Goal: Task Accomplishment & Management: Manage account settings

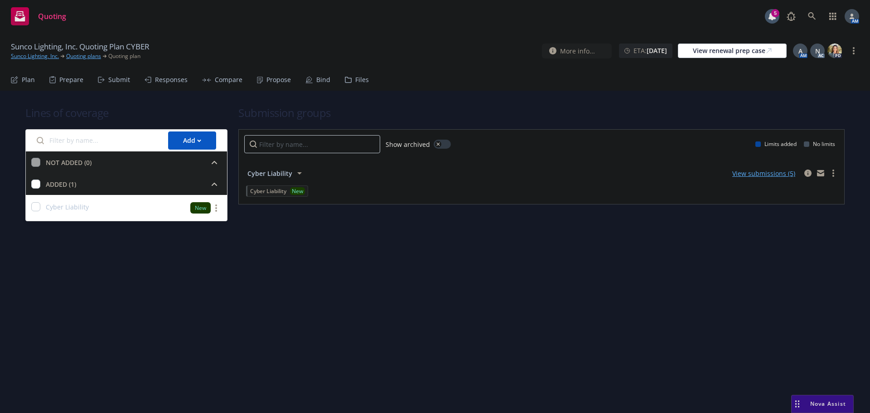
click at [260, 80] on div "Propose" at bounding box center [274, 80] width 34 height 22
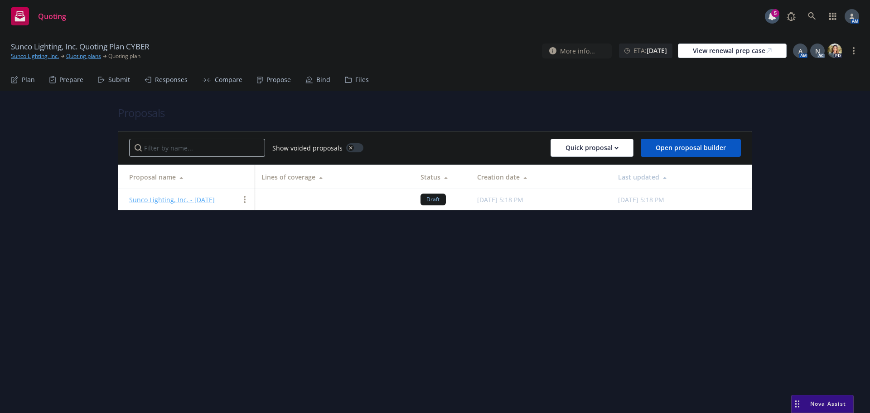
click at [34, 55] on link "Sunco Lighting, Inc." at bounding box center [35, 56] width 48 height 8
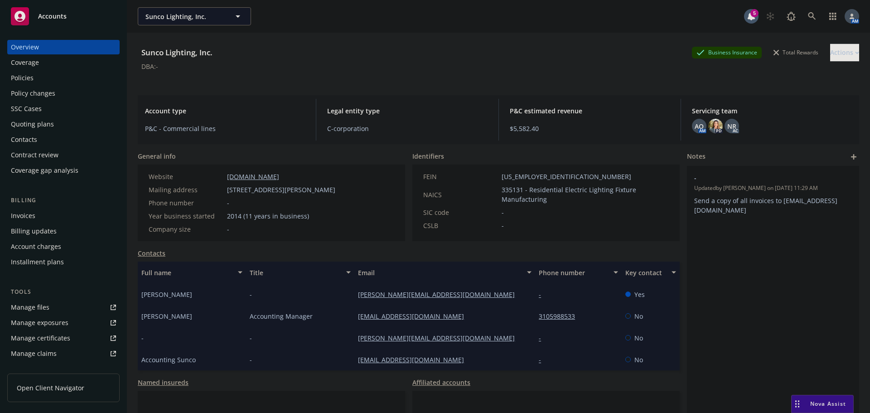
click at [30, 126] on div "Quoting plans" at bounding box center [32, 124] width 43 height 14
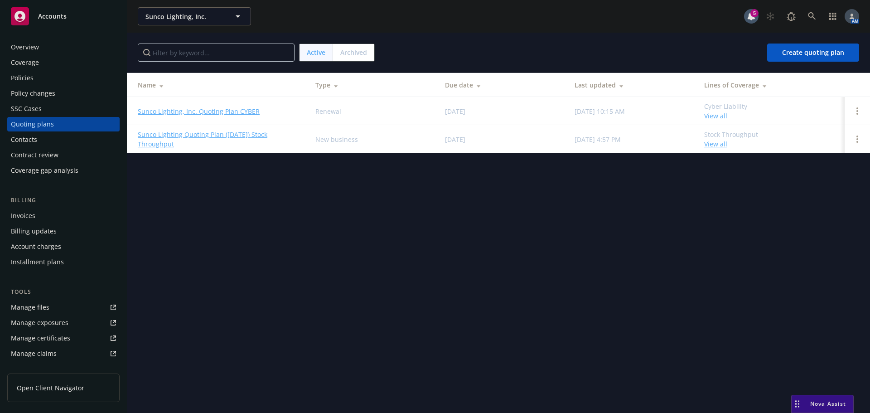
click at [201, 112] on link "Sunco Lighting, Inc. Quoting Plan CYBER" at bounding box center [199, 111] width 122 height 10
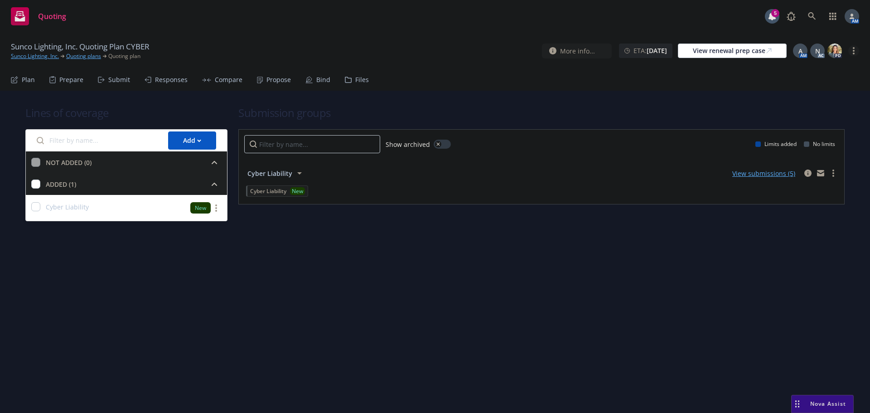
click at [853, 52] on icon "more" at bounding box center [853, 50] width 2 height 7
click at [793, 71] on link "Copy logging email" at bounding box center [807, 69] width 101 height 18
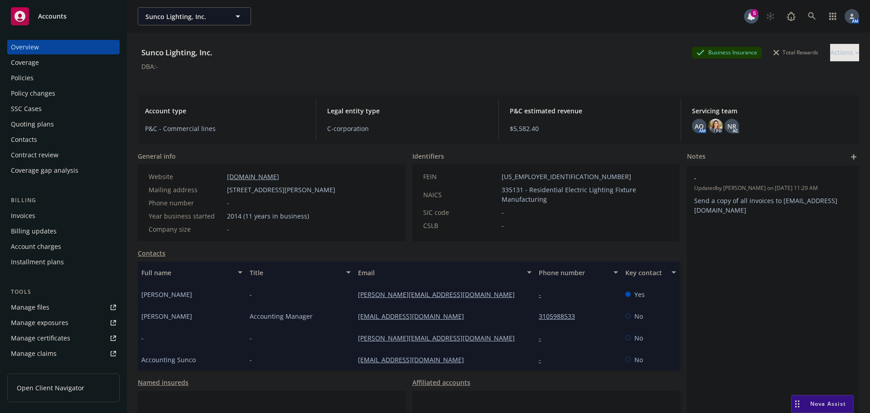
click at [21, 75] on div "Policies" at bounding box center [22, 78] width 23 height 14
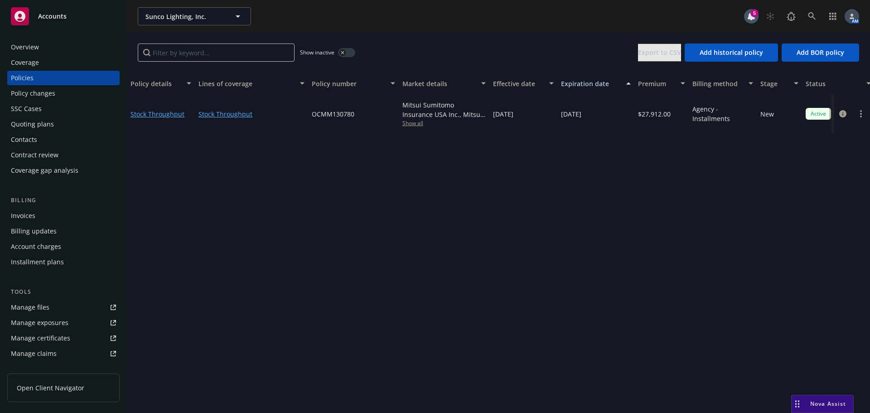
click at [347, 51] on button "button" at bounding box center [346, 52] width 17 height 9
click at [347, 50] on button "button" at bounding box center [346, 52] width 17 height 9
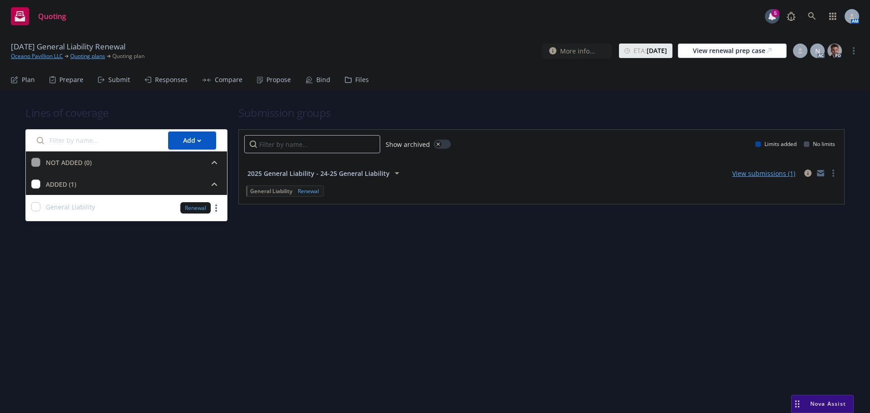
click at [278, 81] on div "Propose" at bounding box center [278, 79] width 24 height 7
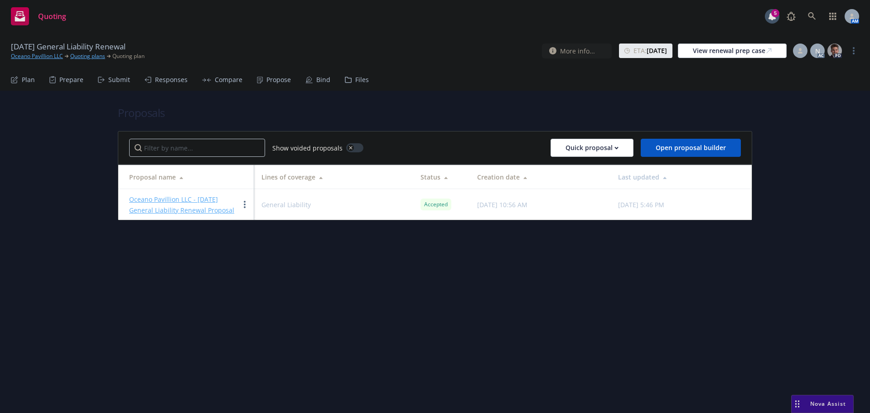
click at [317, 79] on div "Bind" at bounding box center [323, 79] width 14 height 7
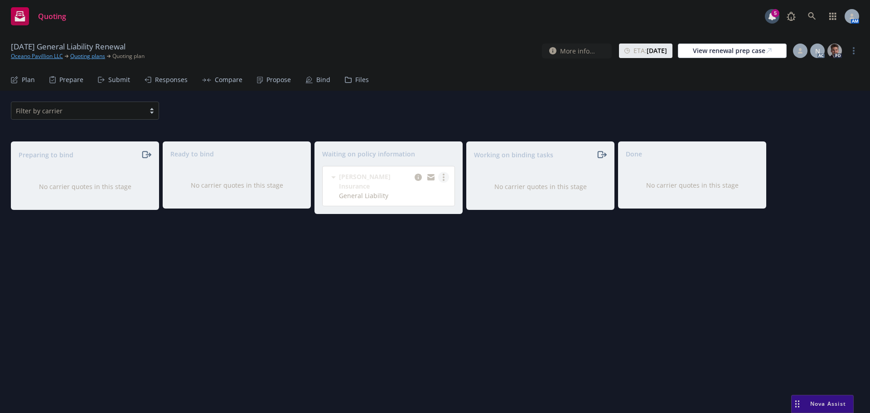
click at [444, 179] on icon "more" at bounding box center [443, 176] width 2 height 7
click at [419, 193] on span "Create policies" at bounding box center [399, 195] width 67 height 9
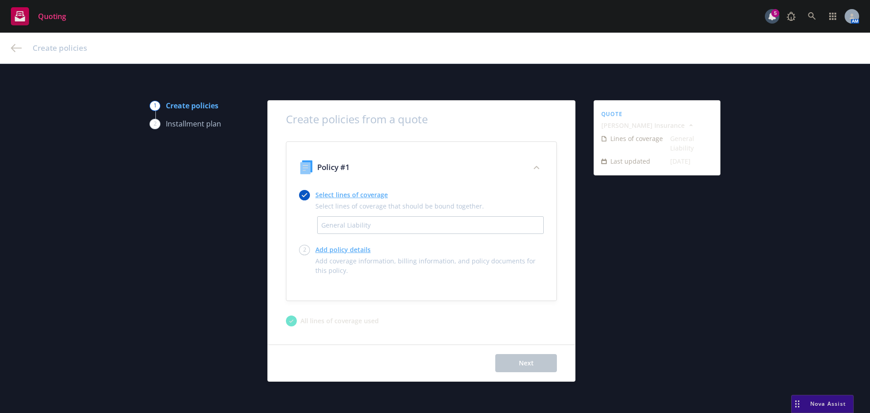
click at [807, 264] on div "1 Create policies 2 Installment plan Create policies from a quote Policy #1 Sel…" at bounding box center [435, 240] width 848 height 281
click at [339, 249] on link "Add policy details" at bounding box center [429, 250] width 228 height 10
select select "12"
select select "CA"
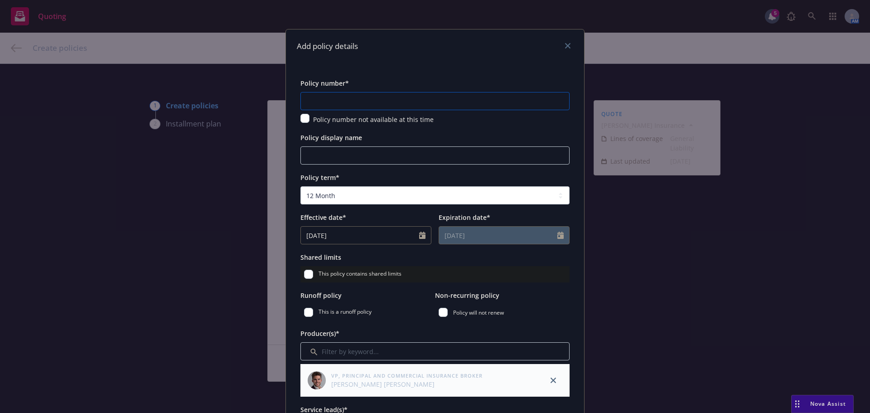
click at [385, 99] on input "text" at bounding box center [434, 101] width 269 height 18
paste input "support+6bfa86d2-73fa-4258-8ec2-5de50a9e6dec@newfront.com"
type input "support+6bfa86d2-73fa-4258-8ec2-5de50a9e6dec@newfront.com"
click at [389, 97] on input "text" at bounding box center [434, 101] width 269 height 18
paste input "3AA922802"
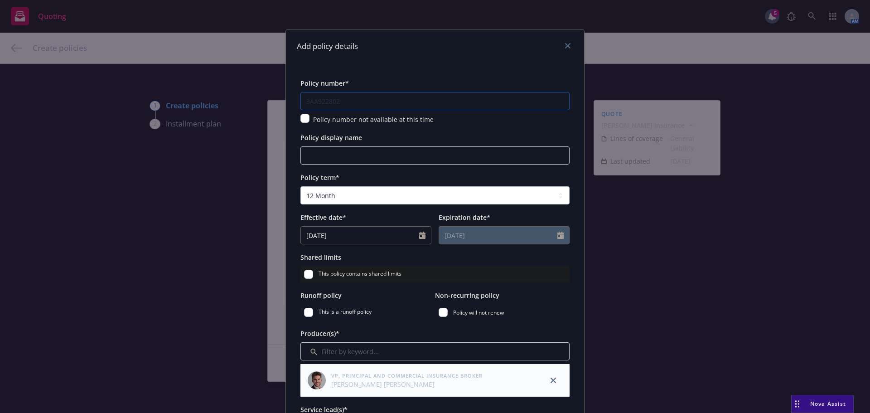
type input "3AA922802"
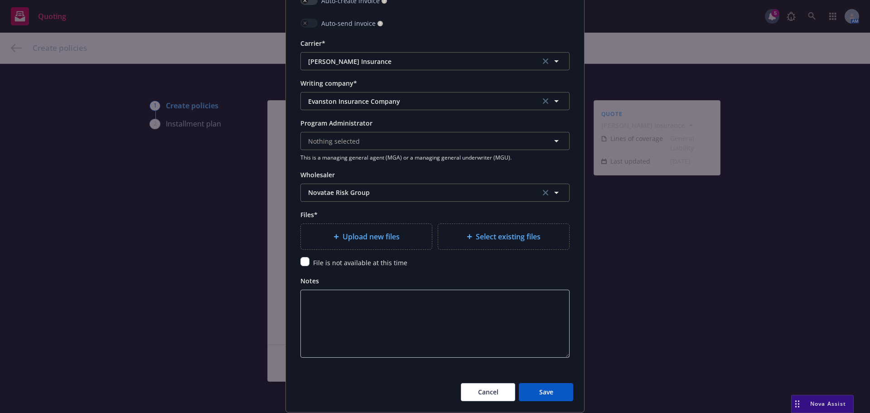
scroll to position [906, 0]
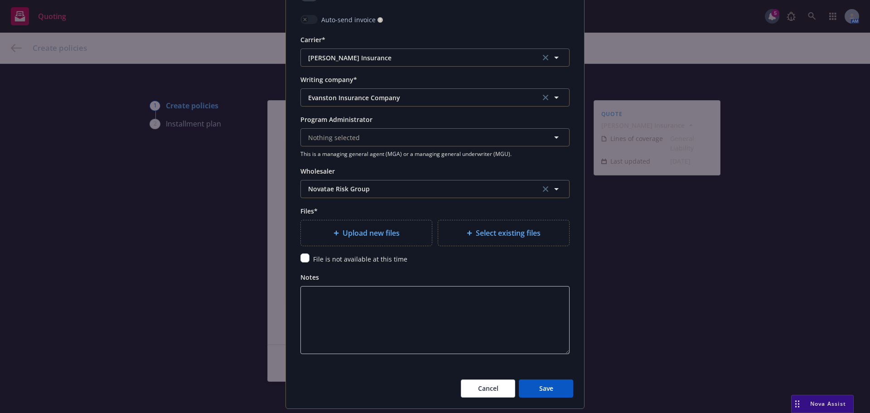
click at [400, 237] on div "Upload new files" at bounding box center [366, 232] width 116 height 11
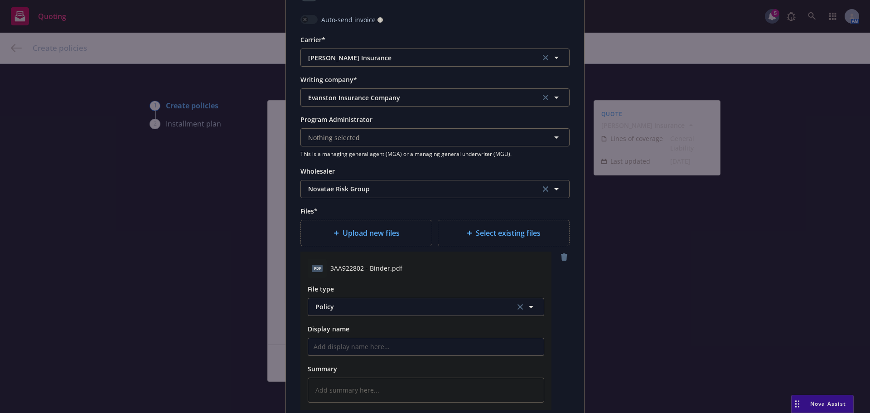
scroll to position [996, 0]
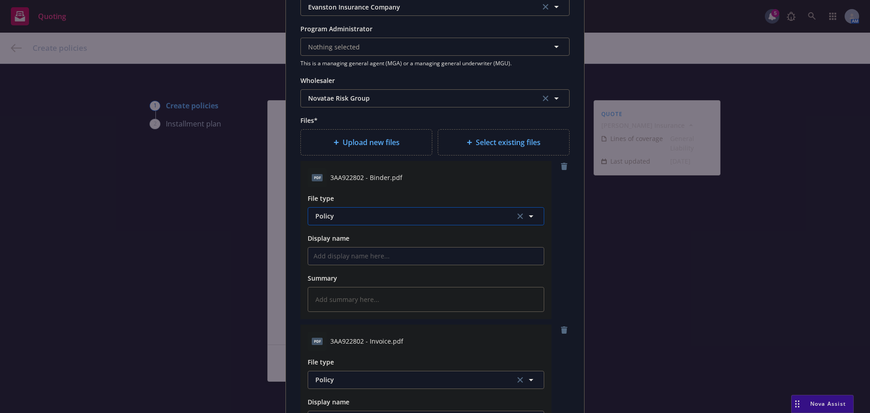
click at [354, 214] on span "Policy" at bounding box center [409, 216] width 189 height 10
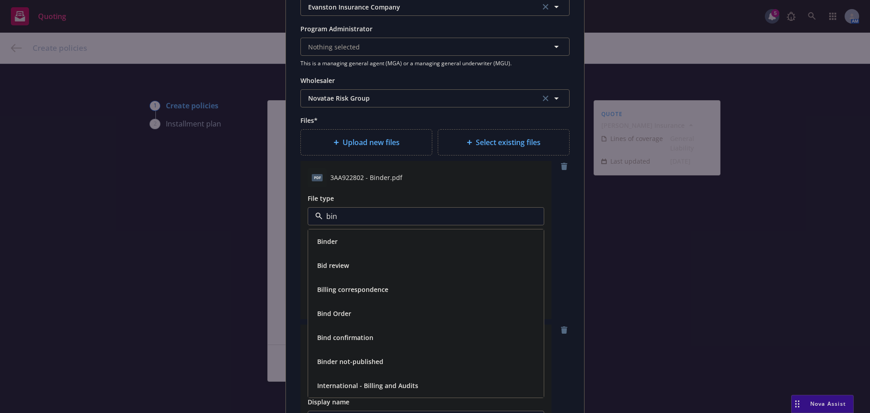
type input "bind"
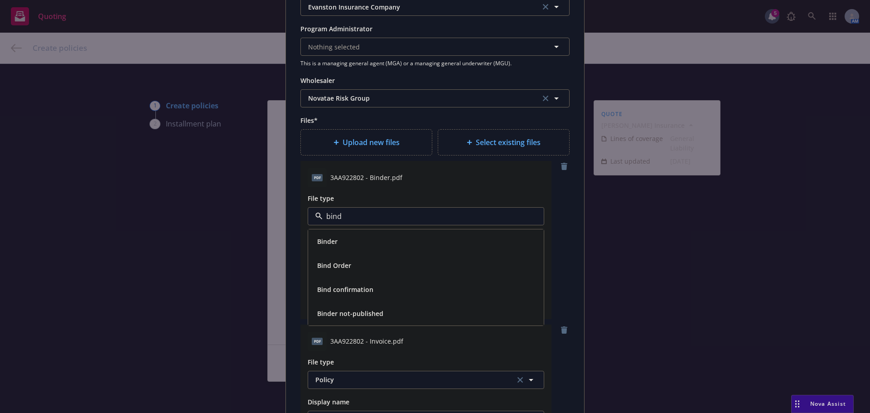
click at [334, 235] on div "Binder" at bounding box center [326, 241] width 26 height 13
type textarea "x"
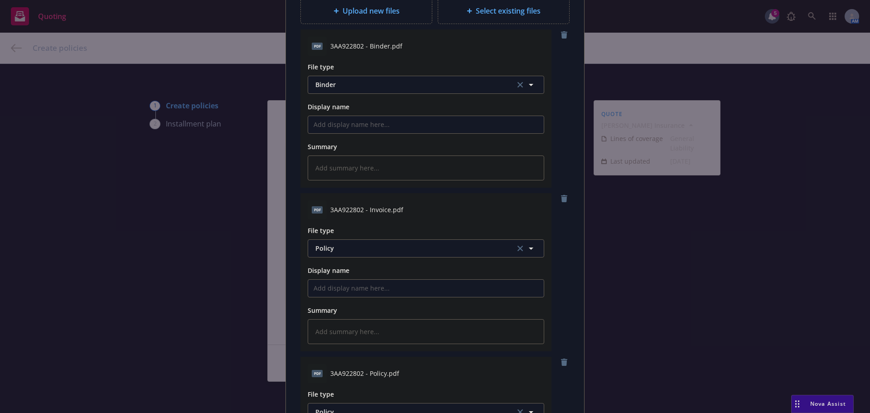
scroll to position [1132, 0]
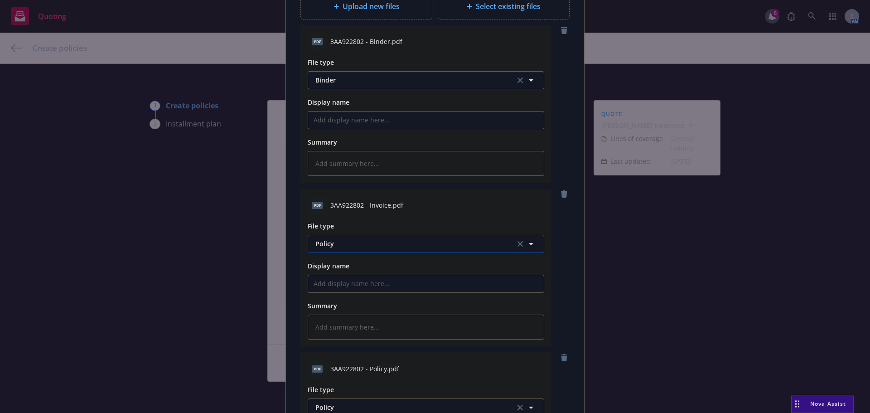
click at [370, 240] on span "Policy" at bounding box center [409, 244] width 189 height 10
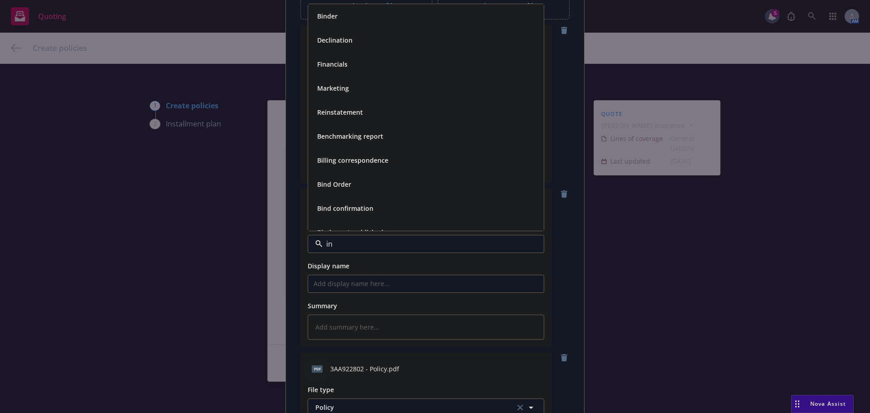
type input "inv"
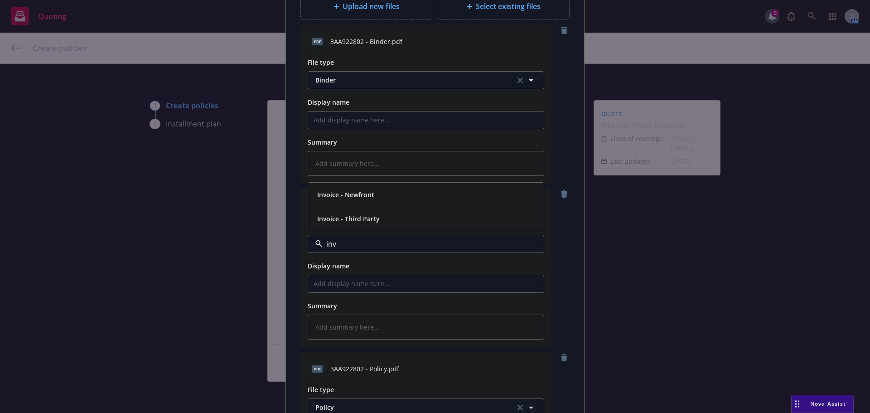
click at [363, 227] on div "Invoice - Third Party" at bounding box center [425, 219] width 235 height 24
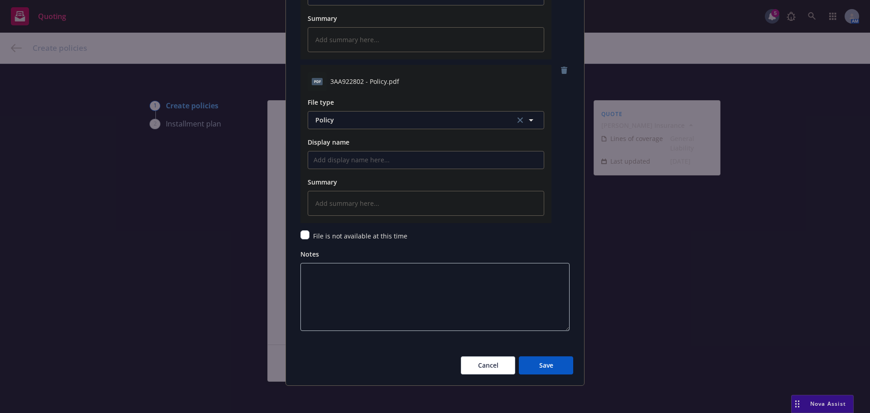
scroll to position [1421, 0]
click at [557, 369] on button "Save" at bounding box center [546, 363] width 54 height 18
type textarea "x"
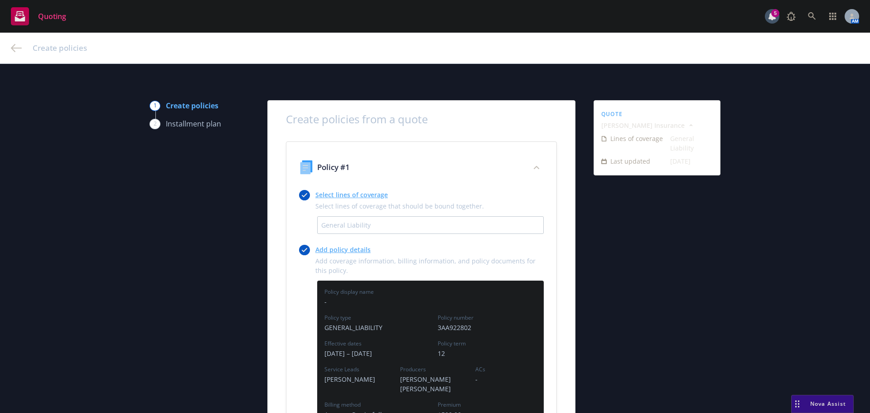
scroll to position [226, 0]
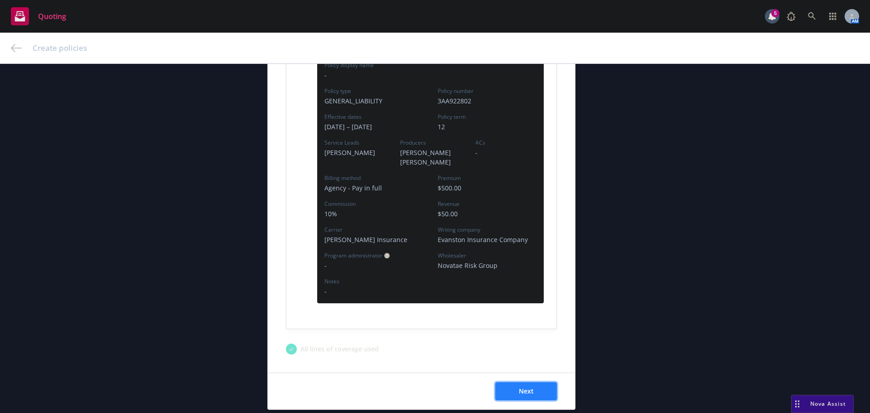
click at [527, 386] on span "Next" at bounding box center [526, 390] width 15 height 9
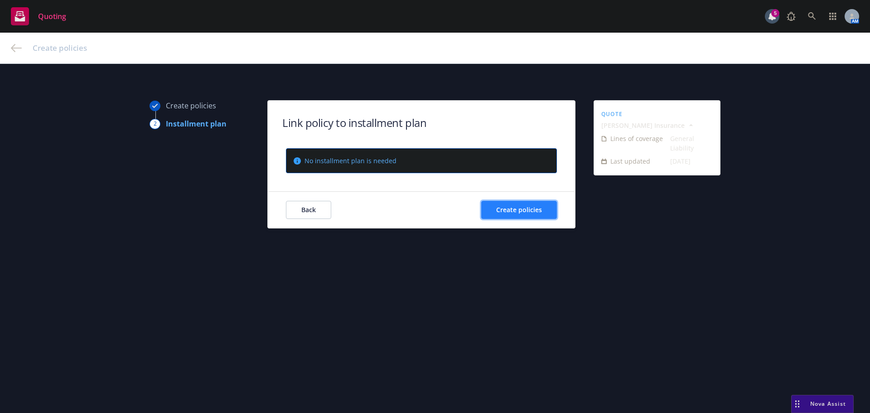
click at [518, 212] on span "Create policies" at bounding box center [519, 209] width 46 height 9
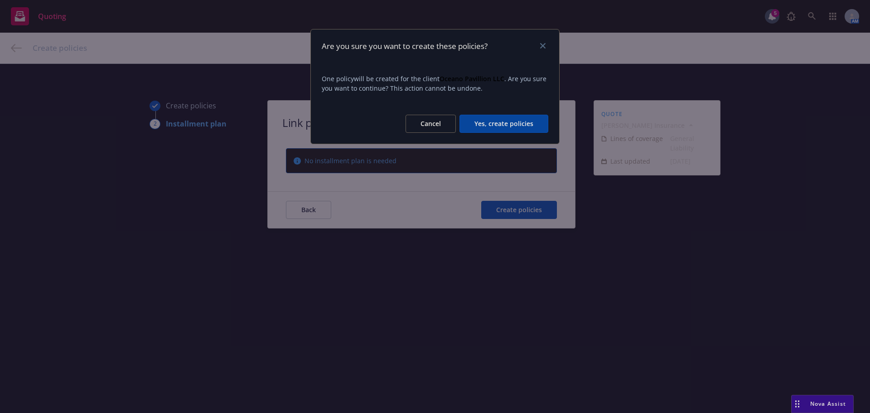
click at [490, 122] on button "Yes, create policies" at bounding box center [503, 124] width 89 height 18
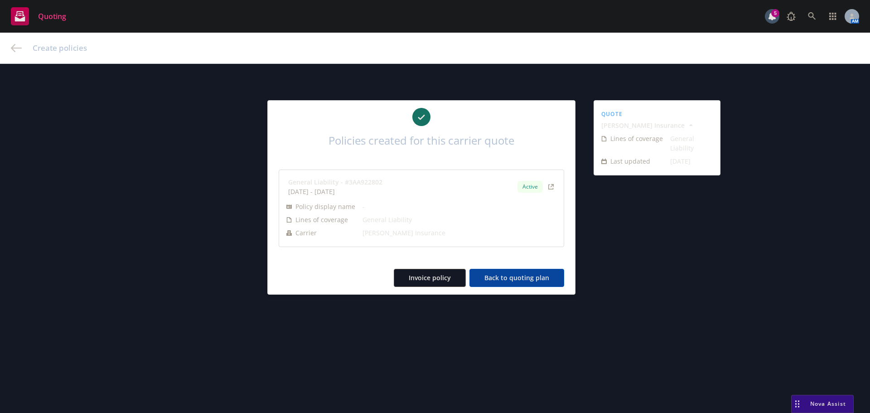
click at [518, 283] on button "Back to quoting plan" at bounding box center [516, 278] width 95 height 18
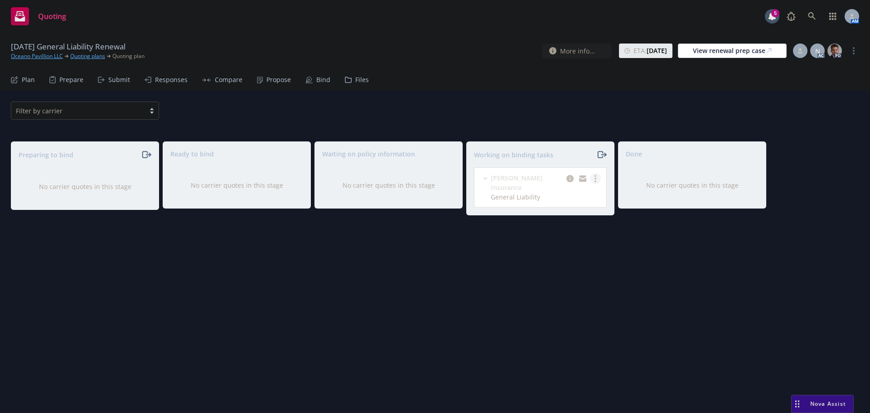
click at [594, 181] on icon "more" at bounding box center [595, 178] width 2 height 7
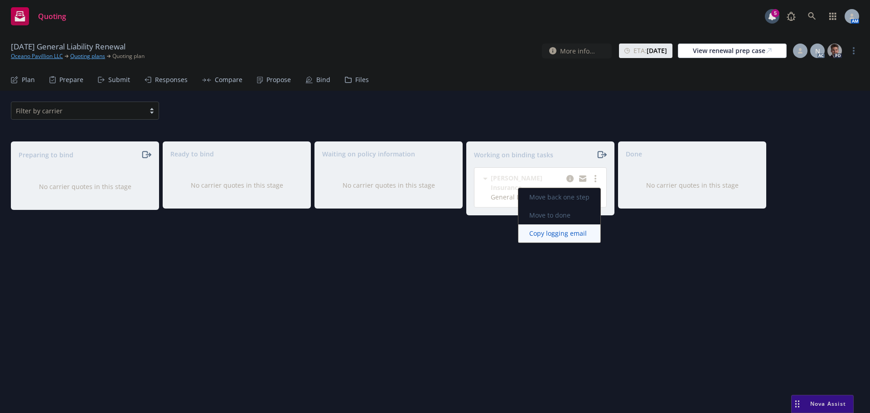
click at [562, 232] on span "Copy logging email" at bounding box center [557, 233] width 79 height 9
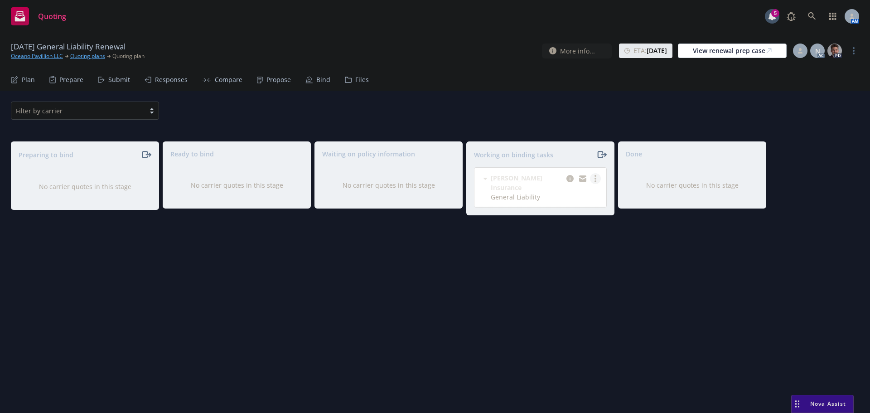
click at [591, 176] on link "more" at bounding box center [595, 178] width 11 height 11
click at [558, 213] on span "Move to done" at bounding box center [549, 215] width 63 height 9
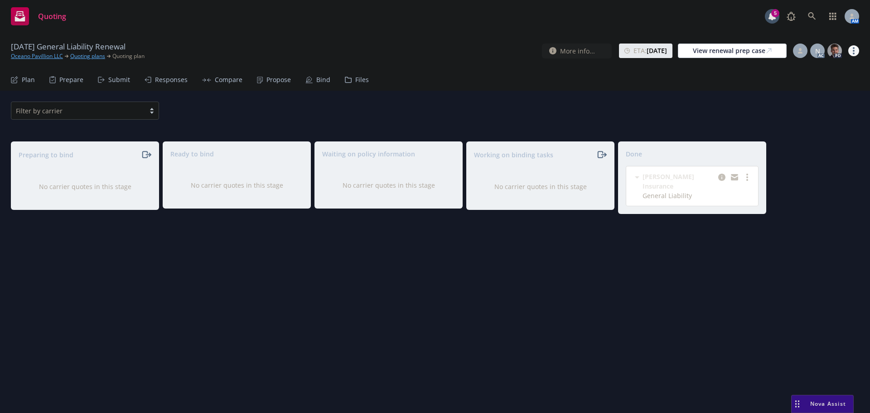
click at [854, 52] on icon "more" at bounding box center [853, 50] width 2 height 7
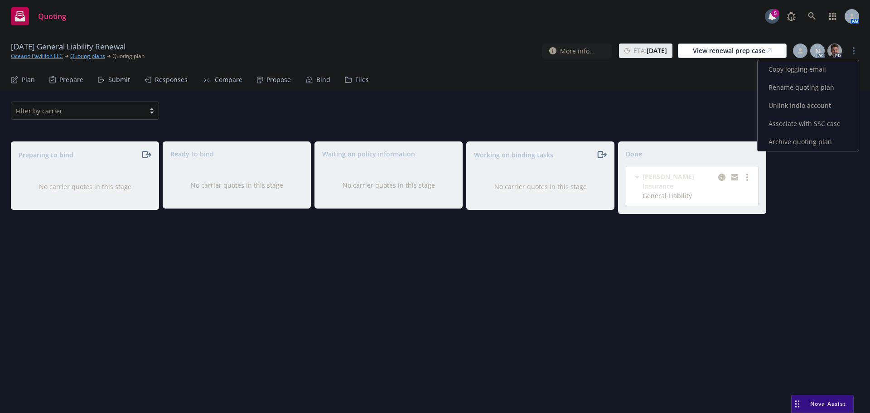
click at [792, 144] on link "Archive quoting plan" at bounding box center [807, 142] width 101 height 18
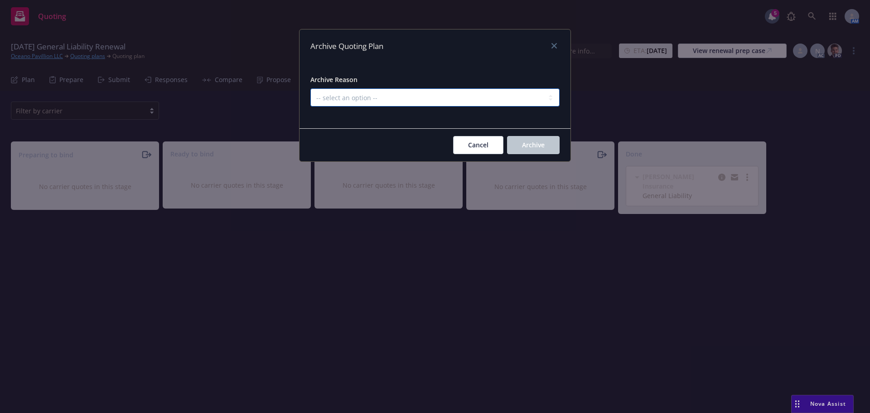
drag, startPoint x: 364, startPoint y: 98, endPoint x: 363, endPoint y: 105, distance: 7.3
click at [364, 98] on select "-- select an option -- All policies in this renewal plan are auto-renewed Creat…" at bounding box center [434, 97] width 249 height 18
select select "ARCHIVED_RENEWAL_COMPLETED"
click at [310, 88] on select "-- select an option -- All policies in this renewal plan are auto-renewed Creat…" at bounding box center [434, 97] width 249 height 18
click at [520, 148] on button "Archive" at bounding box center [533, 145] width 53 height 18
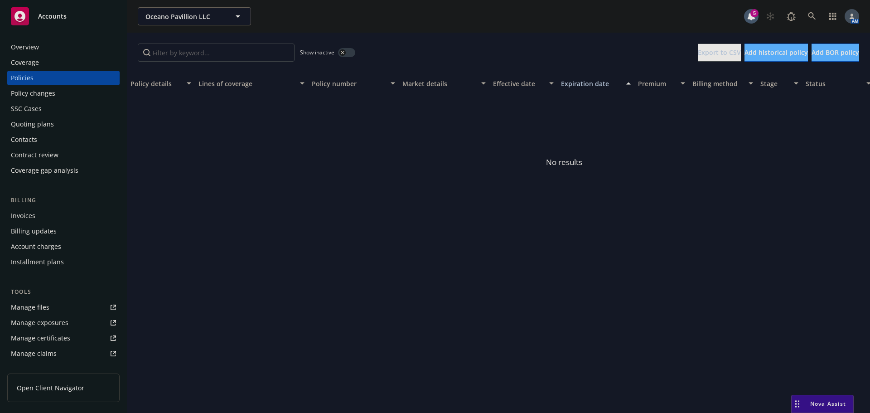
click at [342, 50] on div "button" at bounding box center [342, 52] width 6 height 6
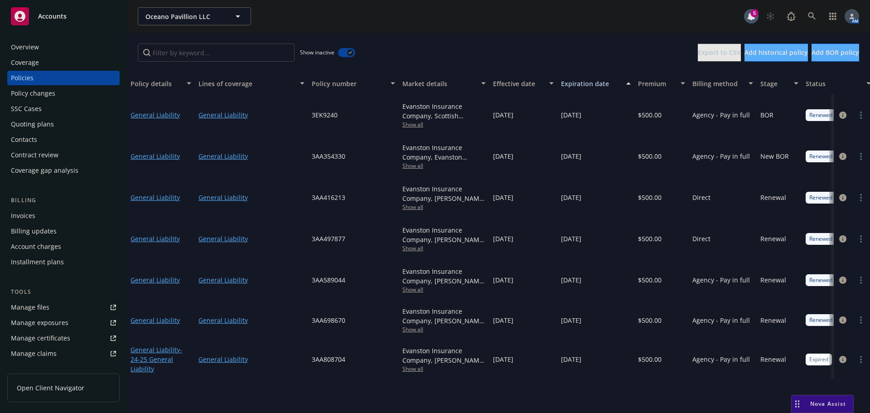
click at [347, 53] on div "button" at bounding box center [350, 52] width 6 height 6
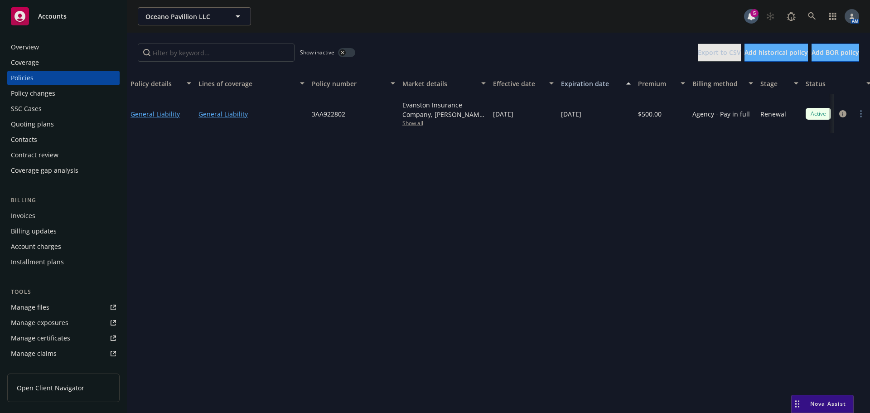
click at [27, 210] on div "Invoices" at bounding box center [23, 215] width 24 height 14
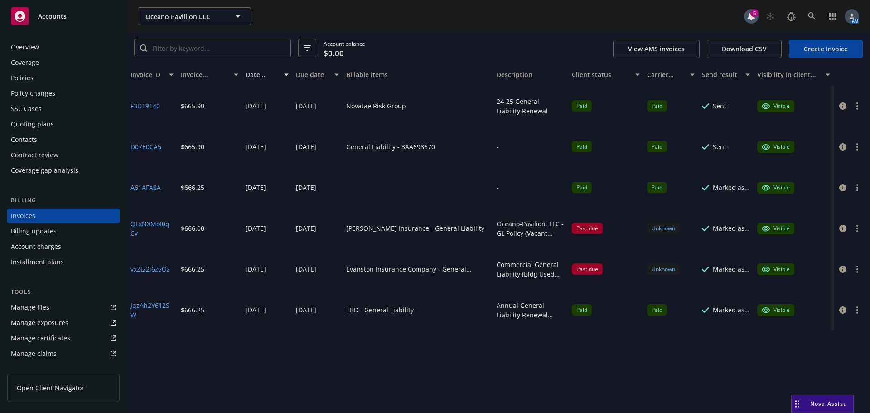
click at [836, 51] on link "Create Invoice" at bounding box center [825, 49] width 74 height 18
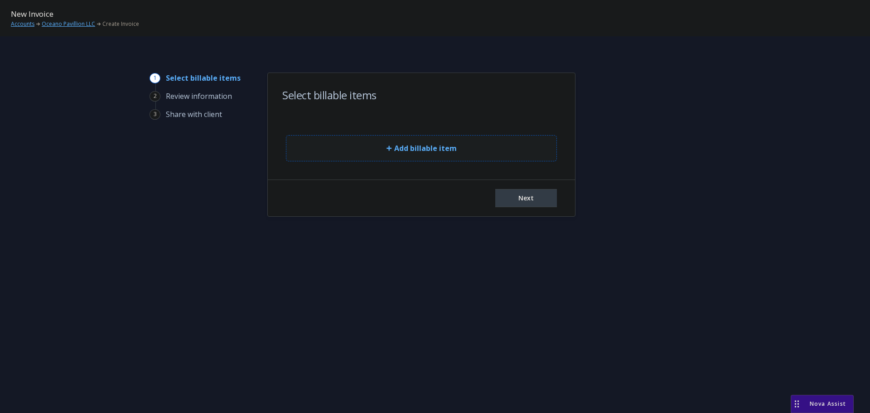
click at [410, 145] on span "Add billable item" at bounding box center [425, 148] width 62 height 11
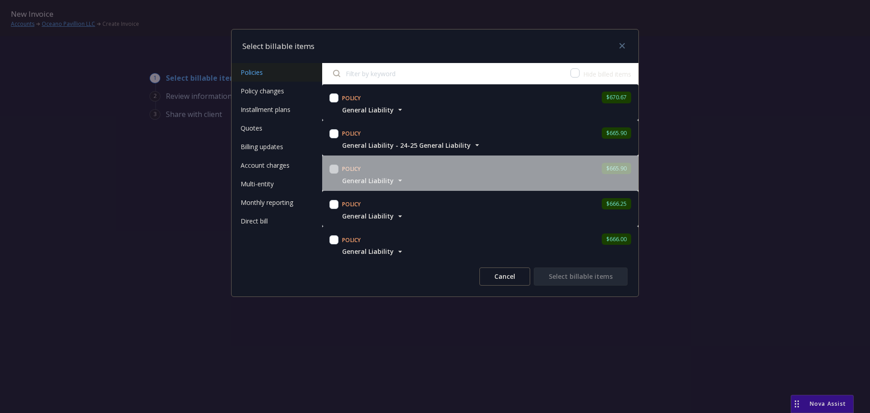
click at [409, 146] on span "General Liability - 24-25 General Liability" at bounding box center [406, 145] width 129 height 10
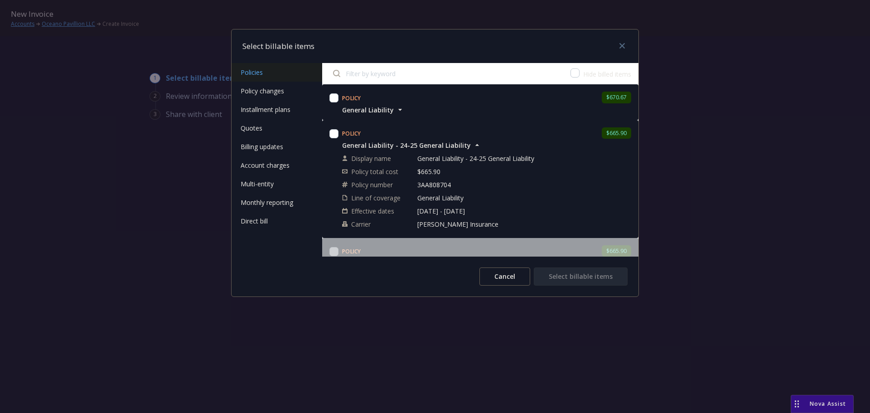
click at [409, 146] on span "General Liability - 24-25 General Liability" at bounding box center [406, 145] width 129 height 10
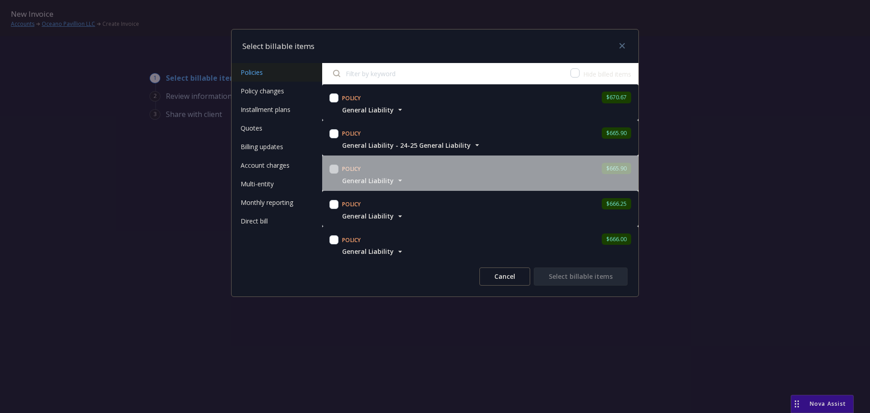
click at [383, 111] on span "General Liability" at bounding box center [368, 110] width 52 height 10
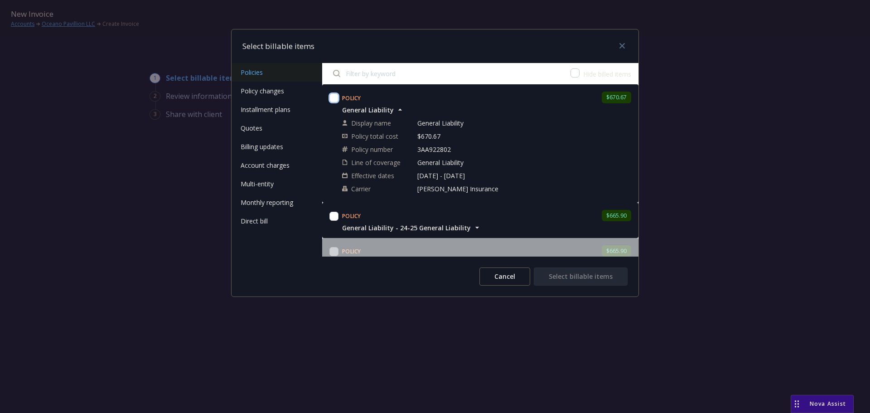
click at [332, 100] on input "checkbox" at bounding box center [333, 97] width 9 height 9
checkbox input "true"
click at [406, 228] on span "General Liability - 24-25 General Liability" at bounding box center [406, 228] width 129 height 10
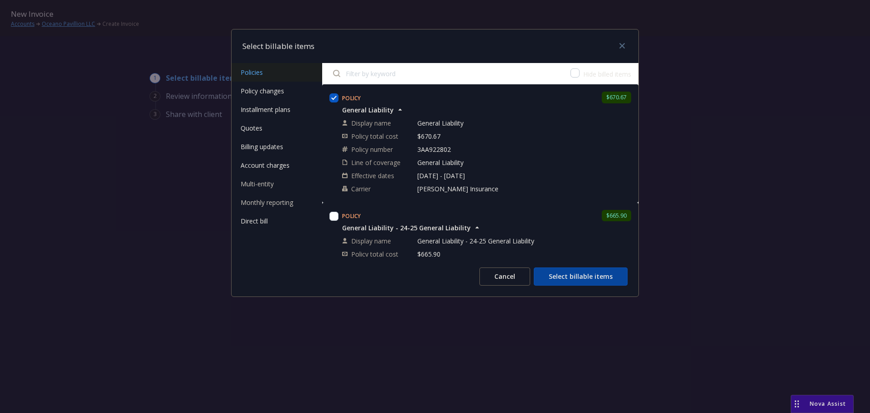
scroll to position [91, 0]
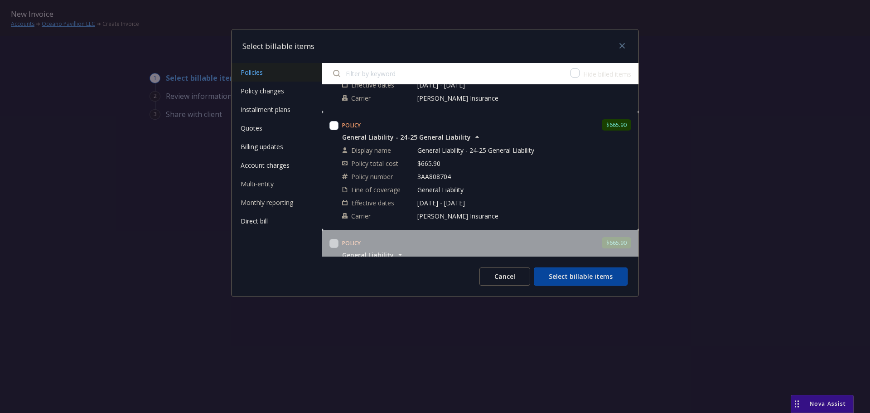
click at [419, 137] on span "General Liability - 24-25 General Liability" at bounding box center [406, 137] width 129 height 10
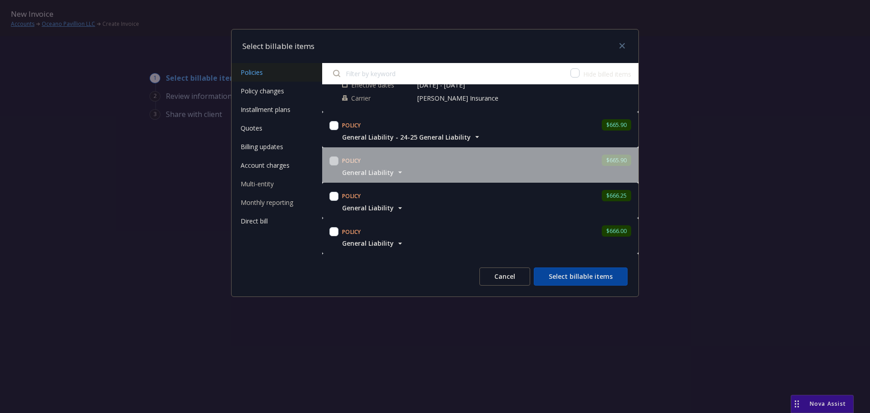
scroll to position [0, 0]
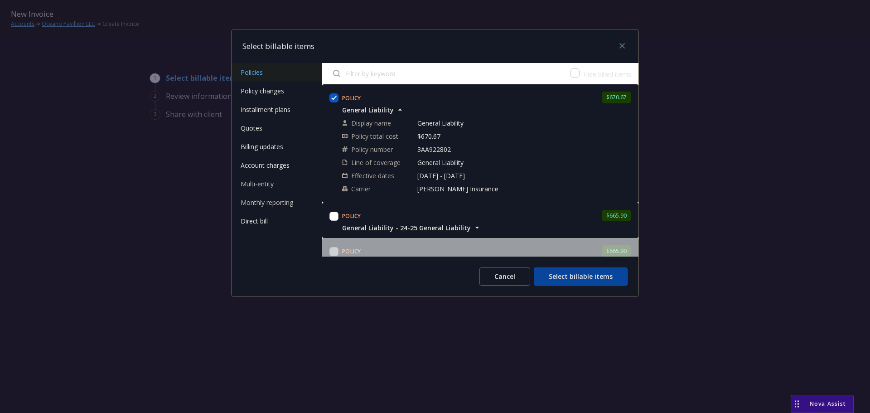
click at [586, 274] on button "Select billable items" at bounding box center [580, 276] width 94 height 18
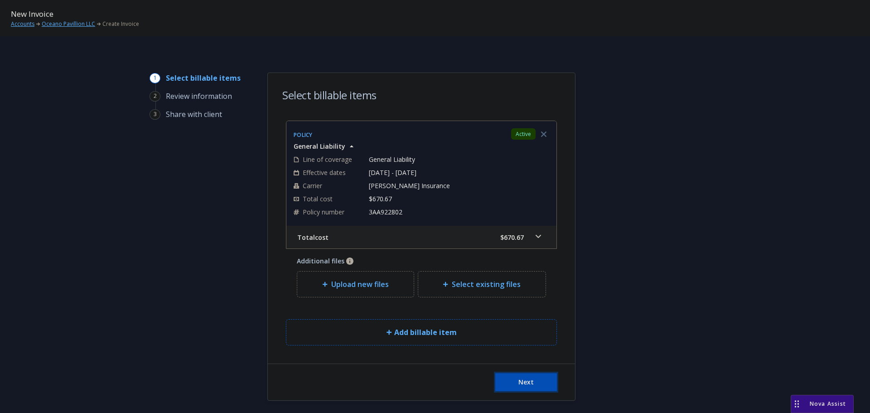
click at [530, 380] on button "Next" at bounding box center [526, 382] width 62 height 18
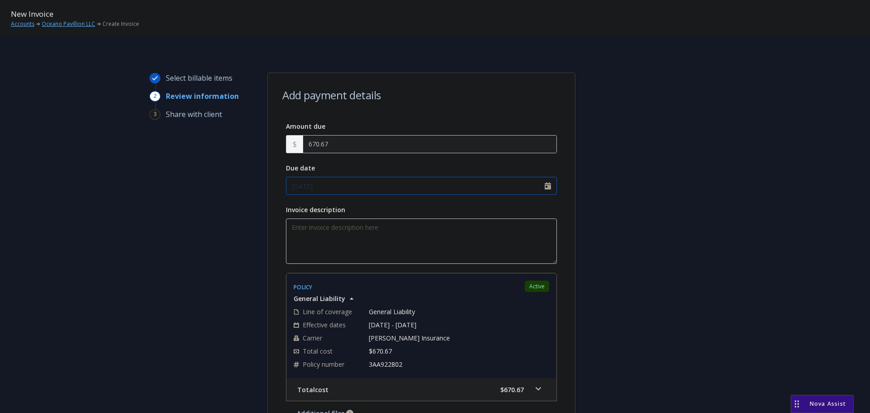
select select "August"
select select "2025"
click at [543, 184] on input "08/25/2025" at bounding box center [421, 186] width 271 height 18
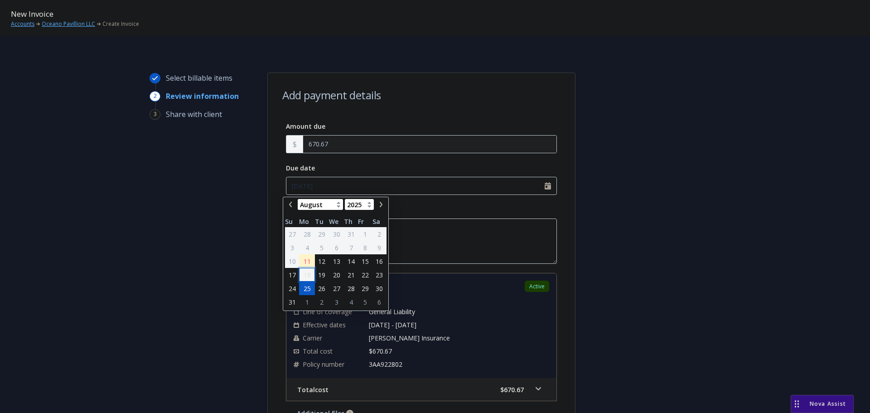
click at [308, 274] on span "18" at bounding box center [306, 275] width 7 height 10
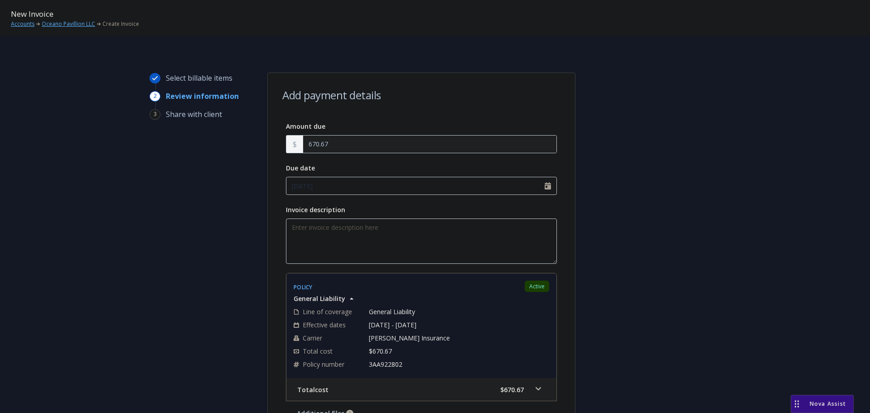
type input "08/18/2025"
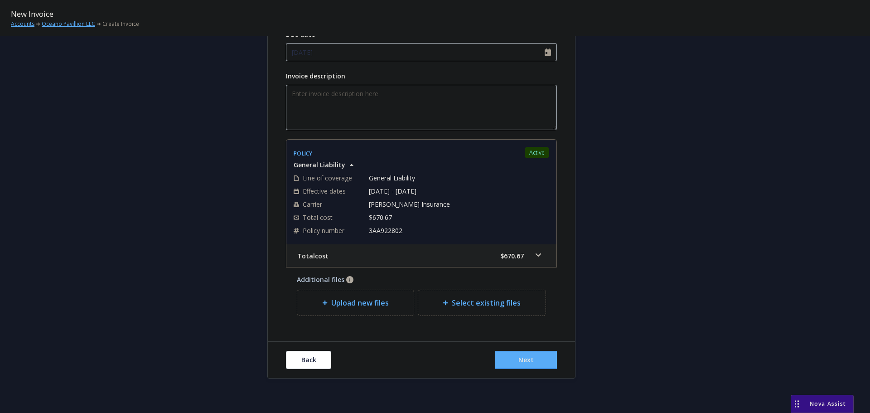
scroll to position [135, 0]
click at [543, 356] on button "Next" at bounding box center [526, 358] width 62 height 18
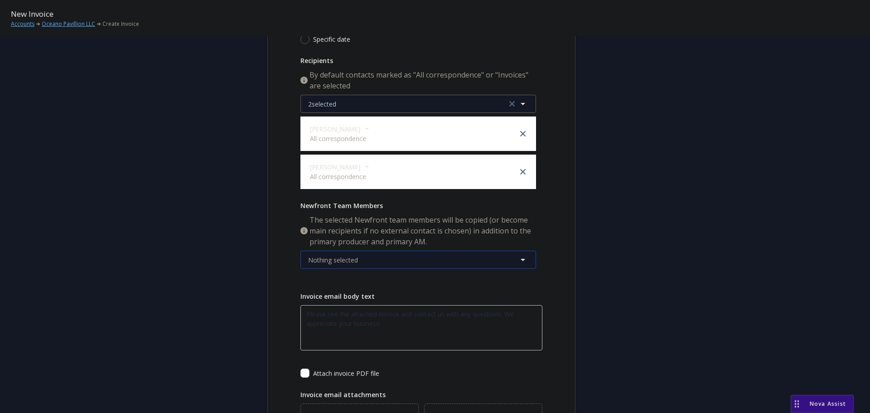
click at [384, 256] on button "Nothing selected" at bounding box center [417, 259] width 235 height 18
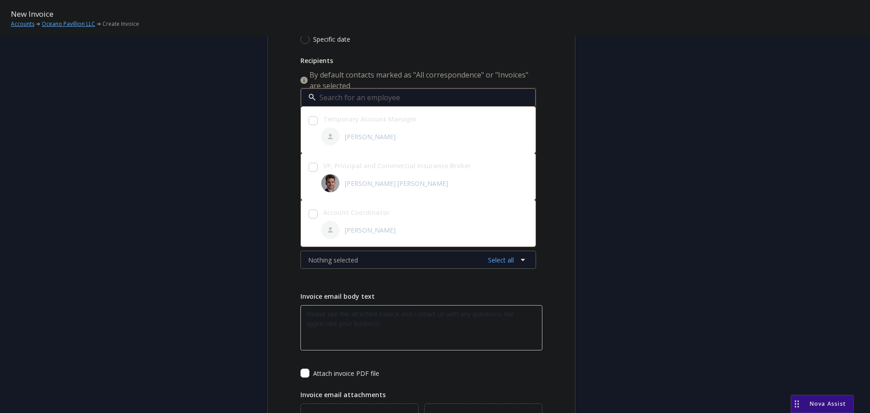
click at [566, 223] on div "Publish invoice in client navigator and send via email Send date Now Specific d…" at bounding box center [421, 207] width 307 height 444
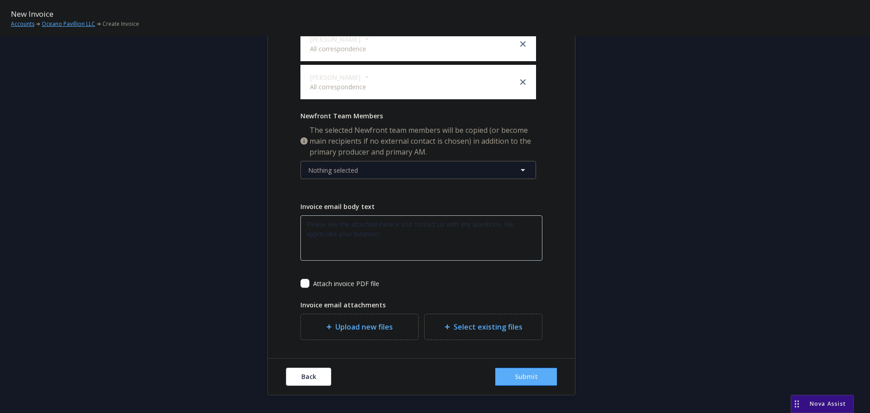
scroll to position [244, 0]
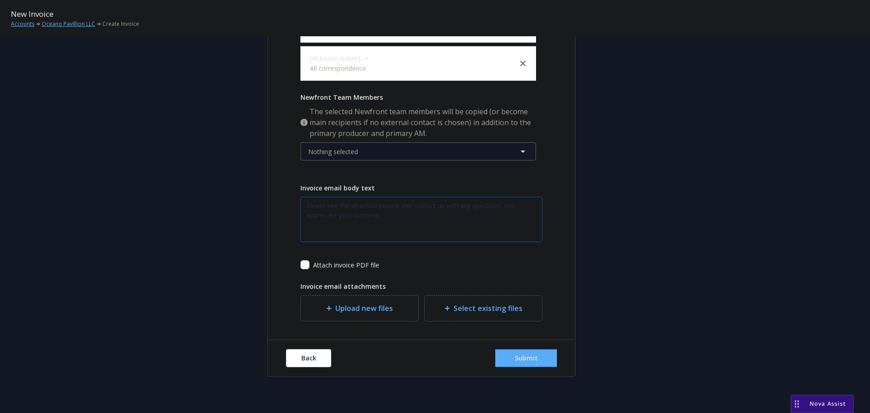
click at [398, 208] on textarea "Please see the attached invoice and contact us with any questions. We appreciat…" at bounding box center [421, 219] width 242 height 45
click at [300, 268] on input "checkbox" at bounding box center [304, 264] width 9 height 9
checkbox input "true"
click at [397, 205] on textarea "Please see the attached invoice and contact us with any questions. We appreciat…" at bounding box center [421, 219] width 242 height 45
type textarea "Please see the attached invoice for your 8/3/2025 General Liability policy and …"
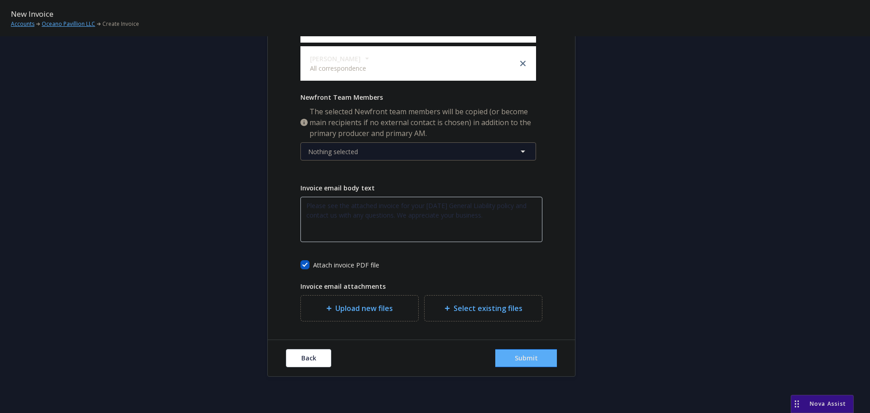
click at [565, 153] on div "Publish invoice in client navigator and send via email Send date Now Specific d…" at bounding box center [421, 99] width 307 height 444
click at [538, 360] on button "Submit" at bounding box center [526, 358] width 62 height 18
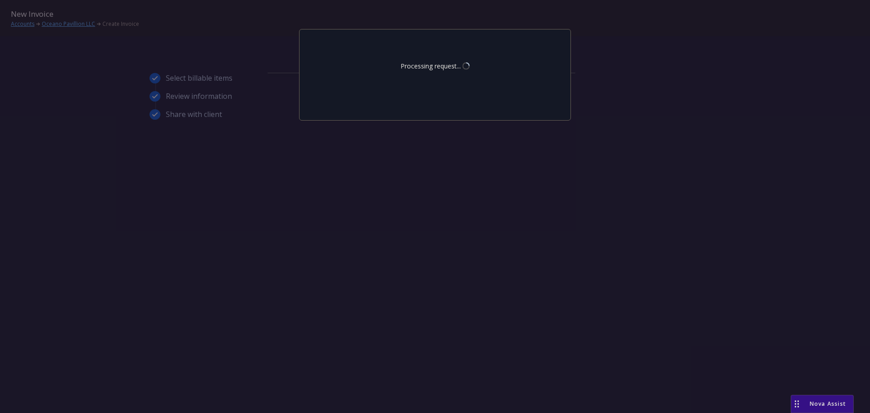
scroll to position [0, 0]
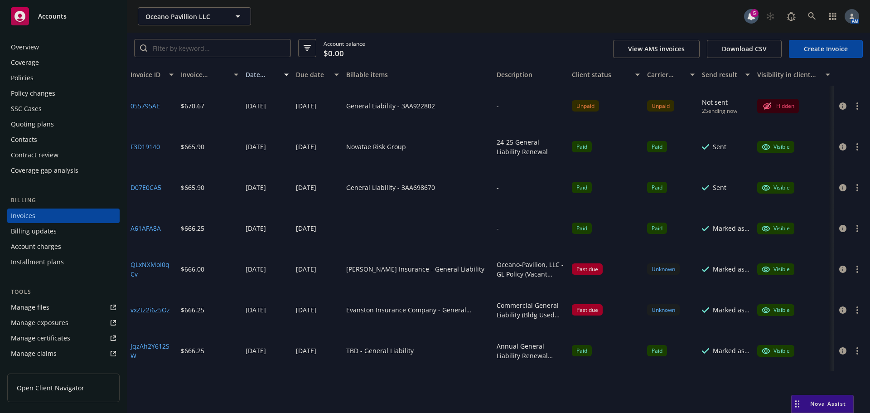
click at [47, 44] on div "Overview" at bounding box center [63, 47] width 105 height 14
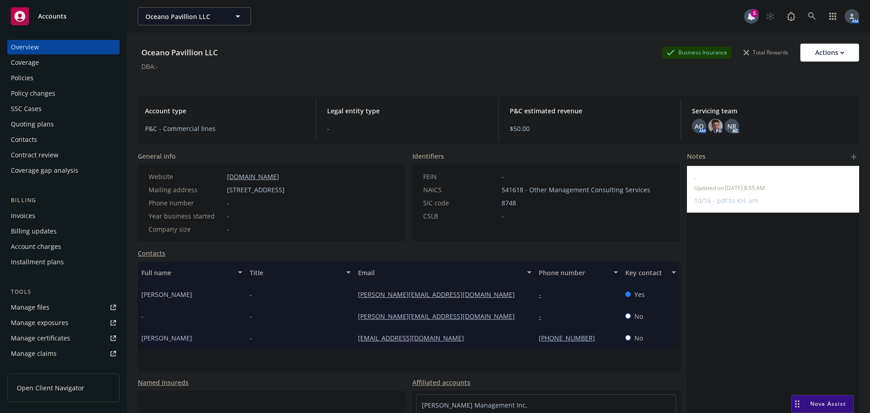
click at [38, 78] on div "Policies" at bounding box center [63, 78] width 105 height 14
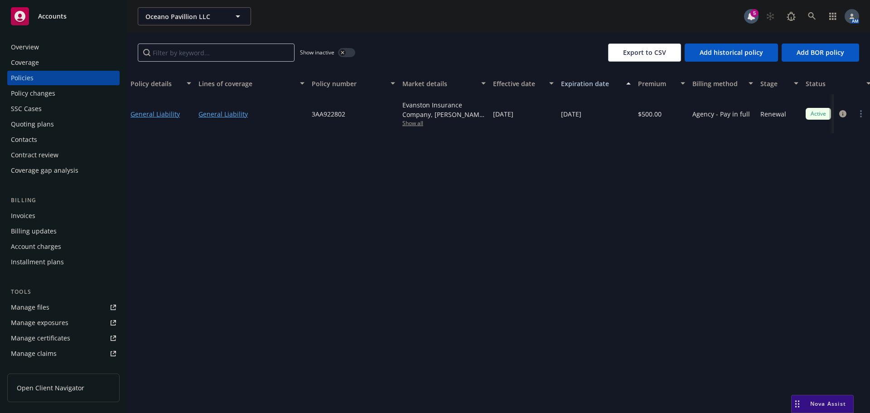
click at [407, 122] on span "Show all" at bounding box center [443, 123] width 83 height 8
click at [35, 213] on div "Invoices" at bounding box center [63, 215] width 105 height 14
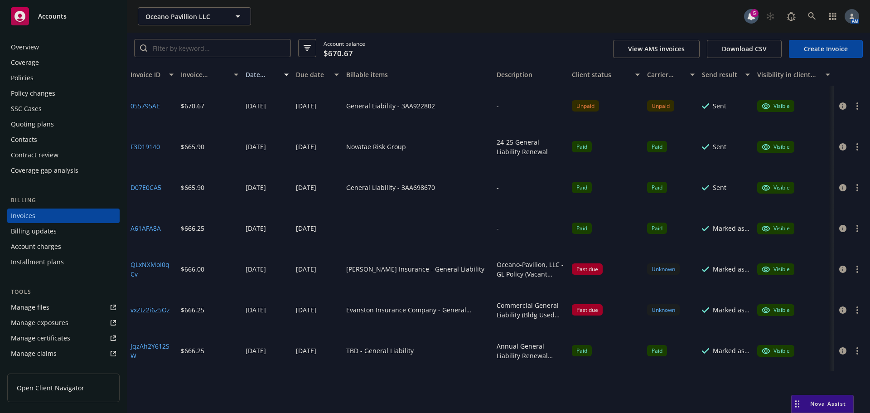
click at [860, 105] on button "button" at bounding box center [856, 106] width 11 height 11
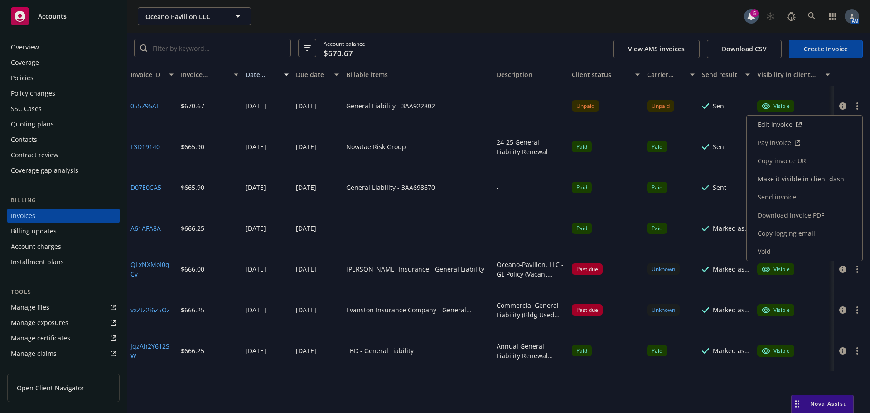
click at [797, 163] on link "Copy invoice URL" at bounding box center [803, 161] width 115 height 18
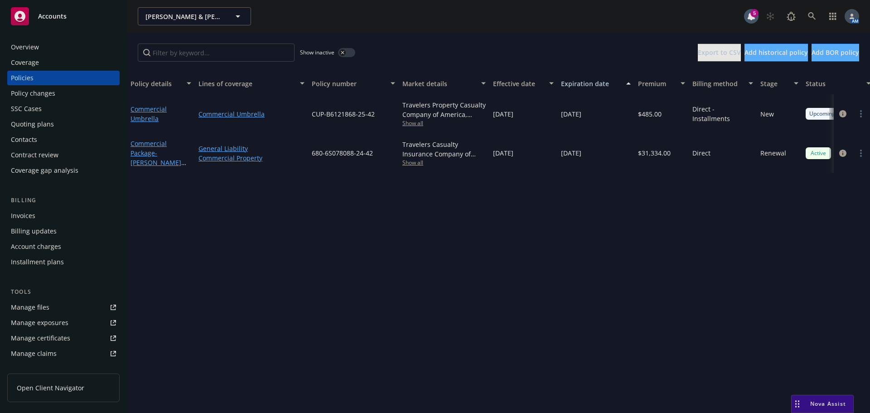
click at [54, 216] on div "Invoices" at bounding box center [63, 215] width 105 height 14
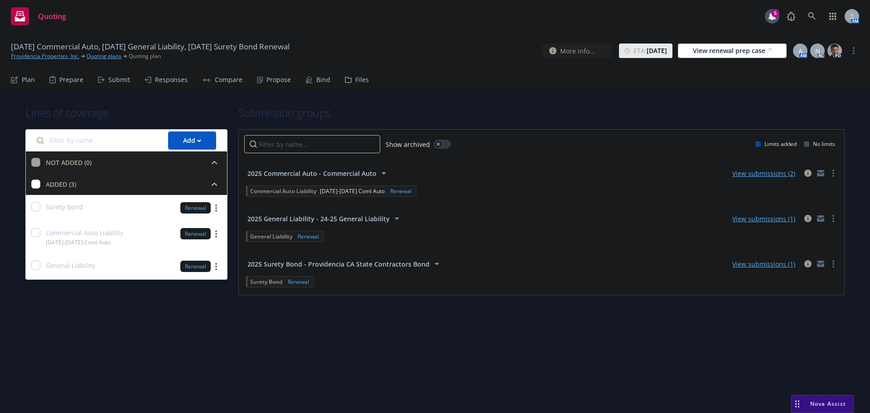
click at [257, 81] on icon at bounding box center [260, 80] width 6 height 7
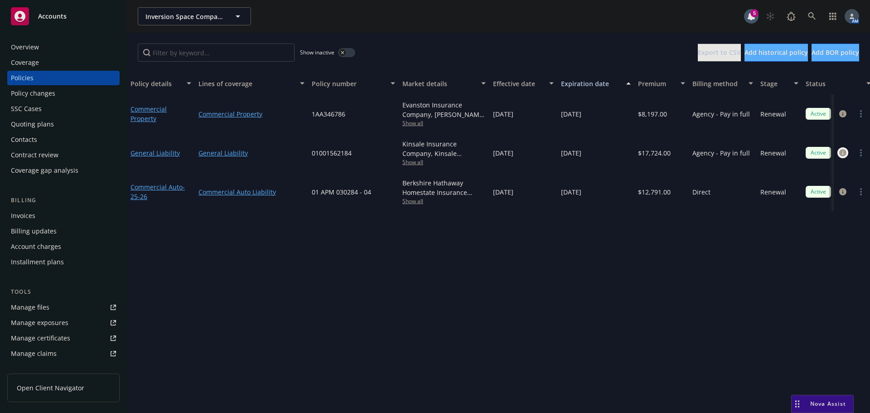
click at [842, 150] on icon "circleInformation" at bounding box center [842, 152] width 7 height 7
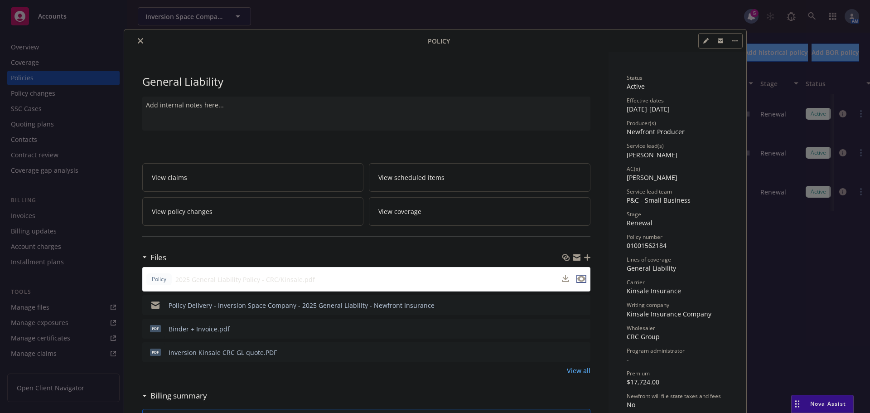
click at [579, 277] on icon "preview file" at bounding box center [581, 278] width 8 height 6
click at [138, 41] on icon "close" at bounding box center [140, 40] width 5 height 5
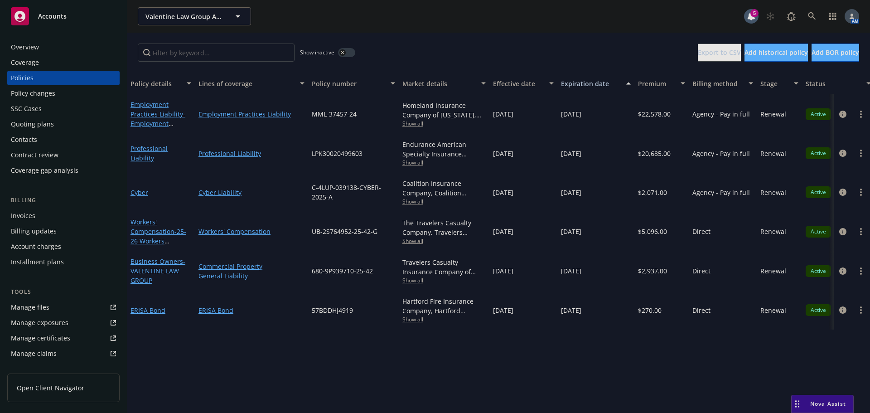
click at [34, 45] on div "Overview" at bounding box center [25, 47] width 28 height 14
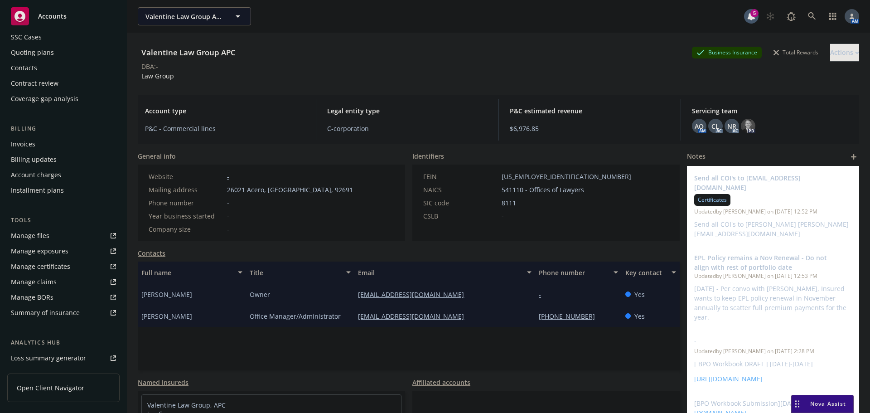
scroll to position [178, 0]
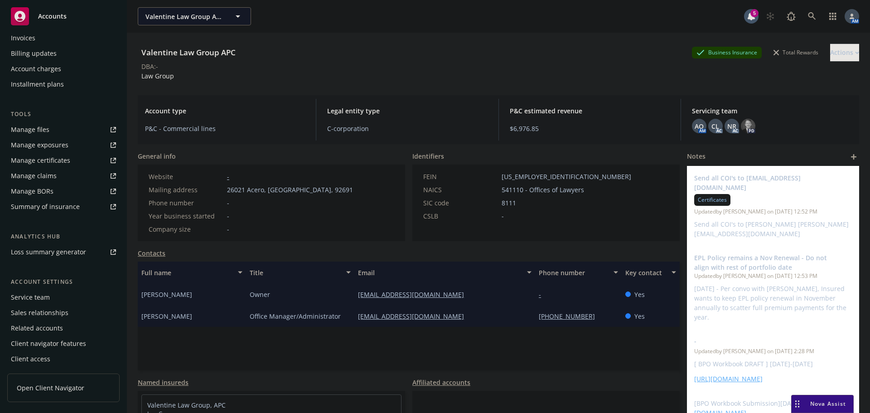
click at [49, 298] on div "Service team" at bounding box center [63, 297] width 105 height 14
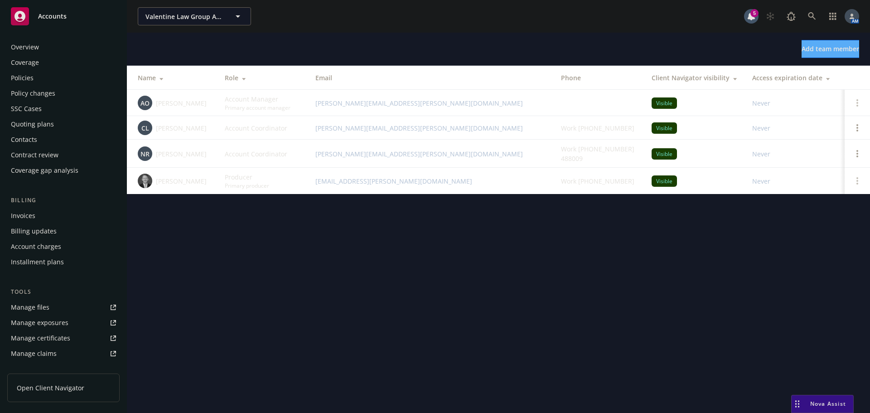
scroll to position [178, 0]
